Goal: Check status: Check status

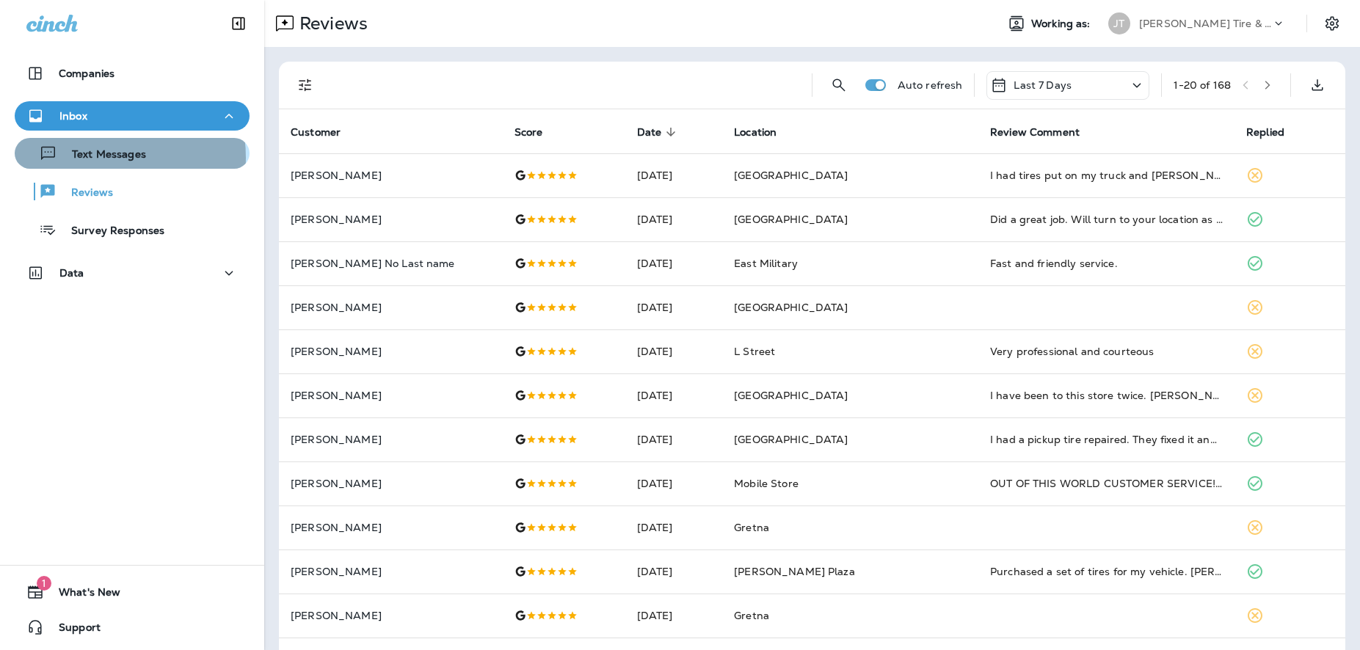
click at [90, 158] on p "Text Messages" at bounding box center [101, 155] width 89 height 14
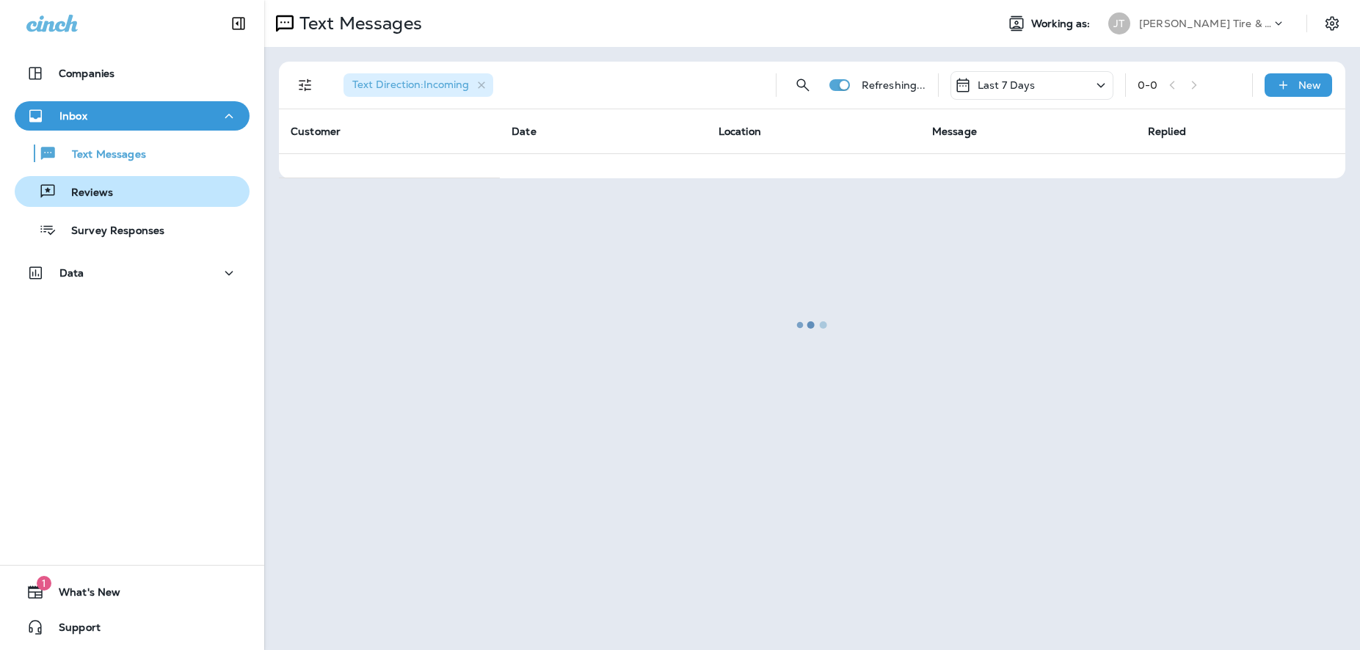
click at [96, 192] on p "Reviews" at bounding box center [85, 193] width 57 height 14
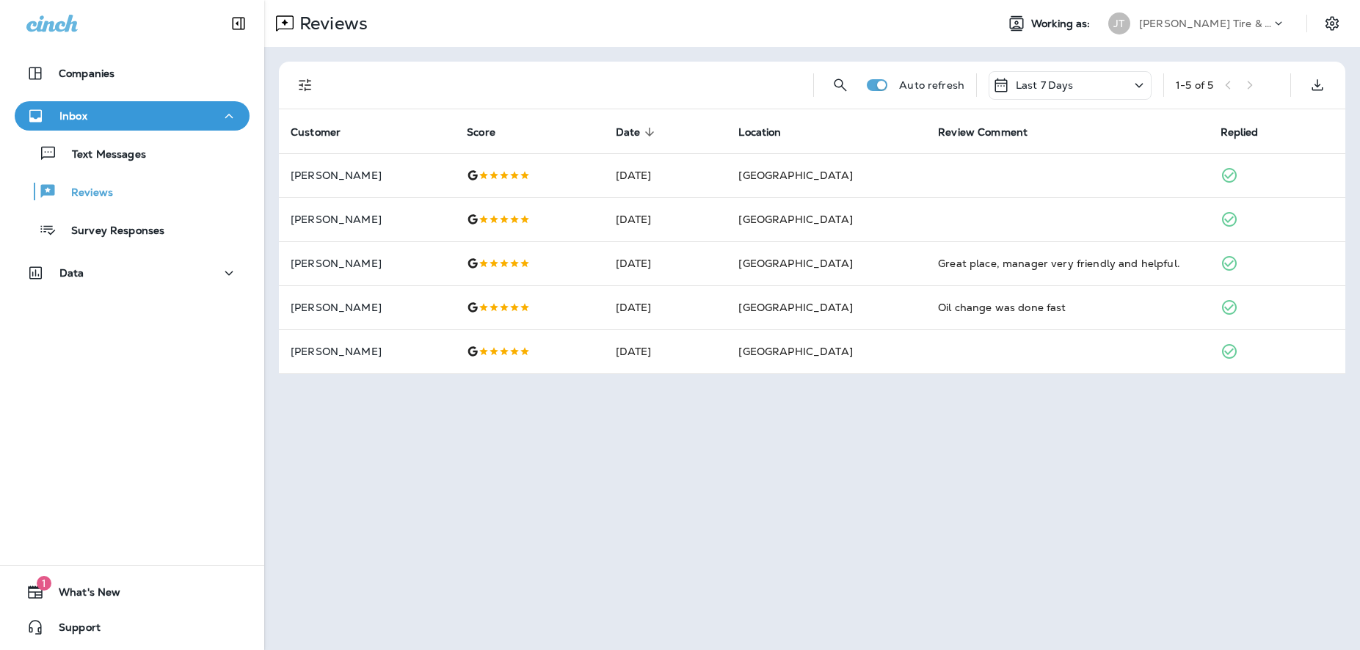
click at [1121, 81] on div "Last 7 Days" at bounding box center [1070, 85] width 163 height 29
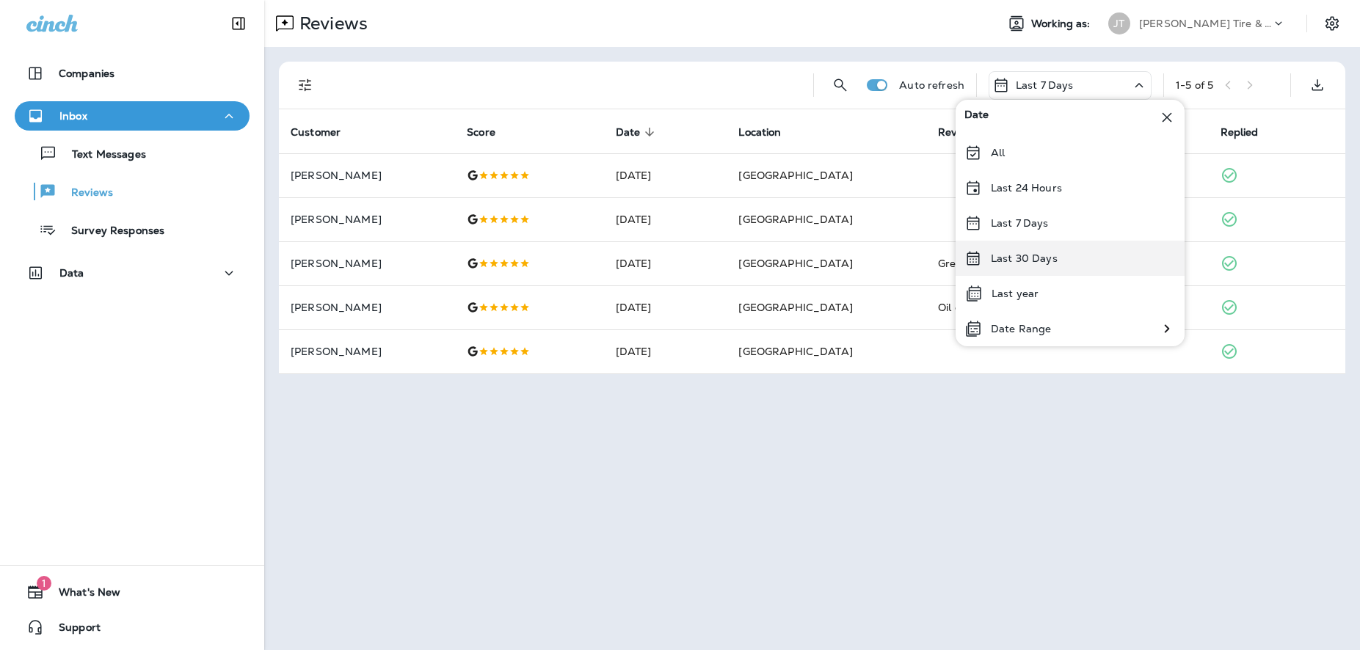
click at [997, 257] on p "Last 30 Days" at bounding box center [1024, 259] width 67 height 12
